Goal: Navigation & Orientation: Find specific page/section

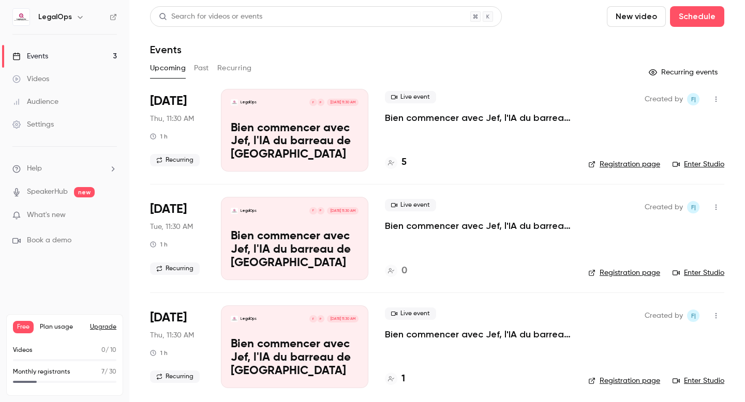
scroll to position [5, 0]
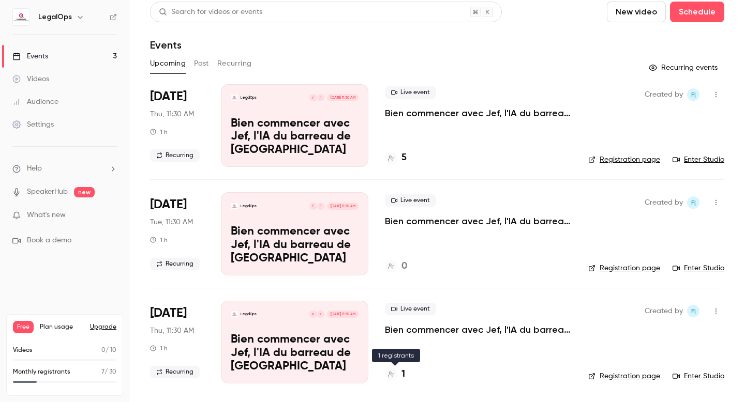
click at [398, 294] on div "1" at bounding box center [395, 375] width 20 height 14
